Goal: Check status: Check status

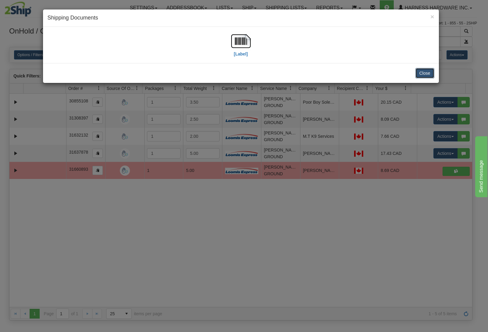
click at [431, 75] on button "Close" at bounding box center [424, 73] width 19 height 10
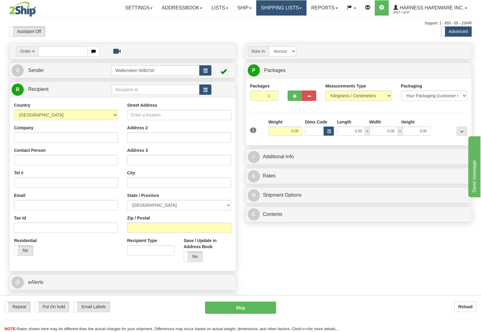
click at [273, 5] on link "Shipping lists" at bounding box center [281, 7] width 50 height 15
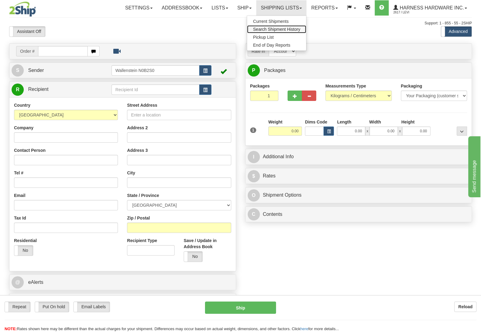
click at [270, 30] on span "Search Shipment History" at bounding box center [276, 29] width 47 height 5
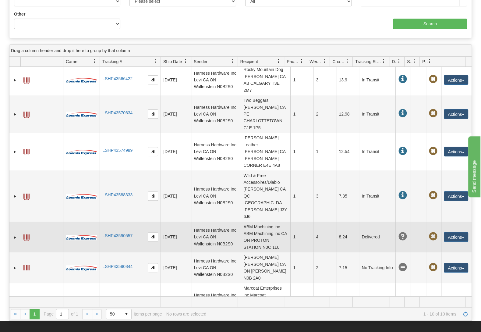
scroll to position [128, 0]
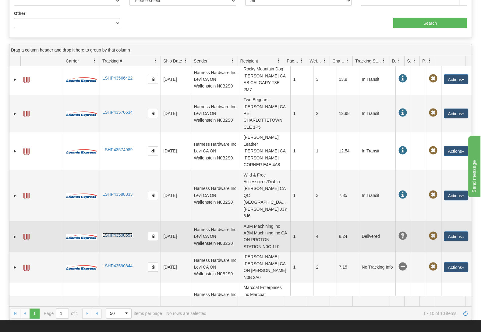
click at [117, 233] on link "LSHP43590557" at bounding box center [117, 235] width 30 height 5
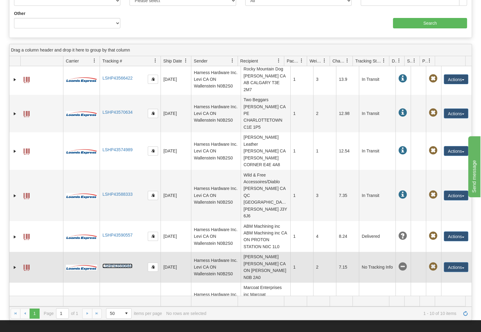
click at [126, 263] on link "LSHP43590844" at bounding box center [117, 265] width 30 height 5
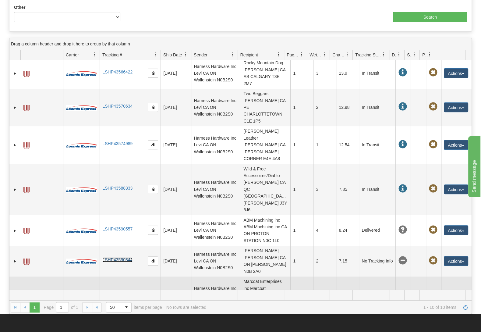
scroll to position [160, 0]
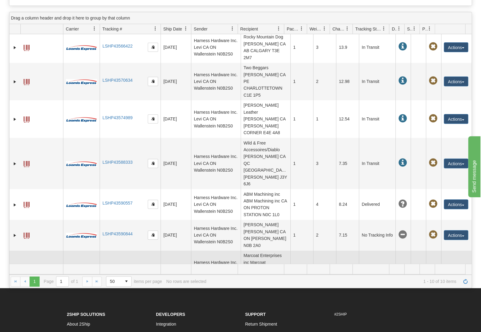
click at [125, 266] on link "LSHP43591389" at bounding box center [117, 268] width 30 height 5
